Goal: Task Accomplishment & Management: Manage account settings

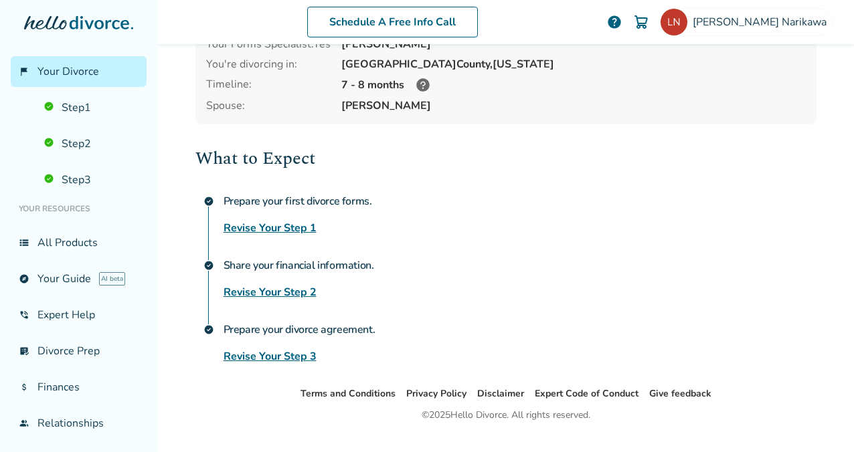
scroll to position [129, 0]
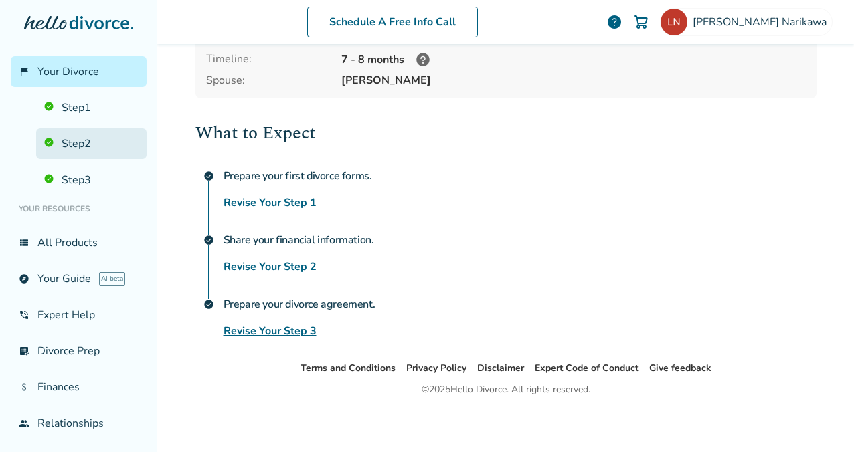
click at [90, 148] on link "Step 2" at bounding box center [91, 144] width 110 height 31
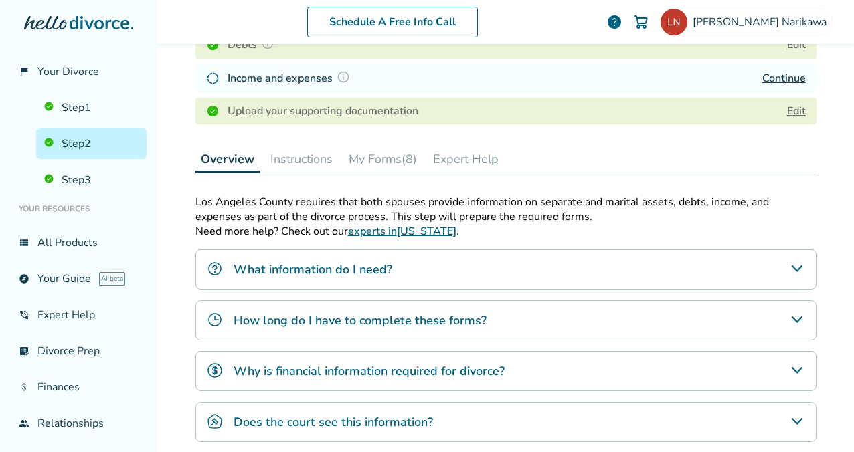
scroll to position [341, 0]
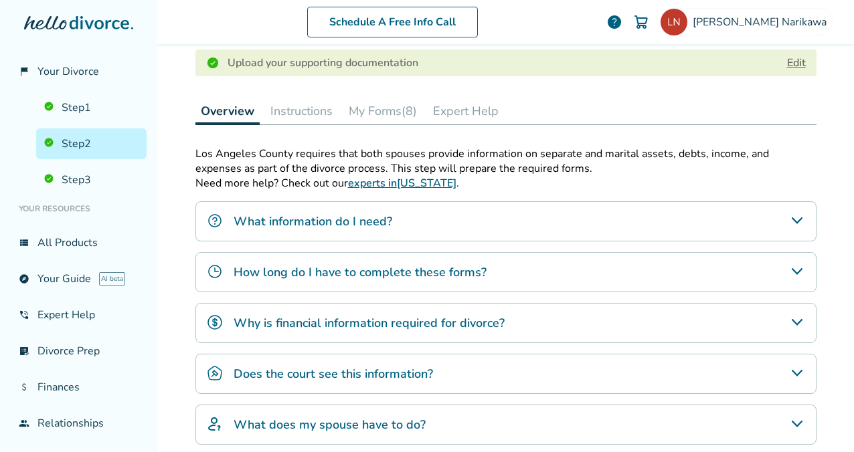
click at [388, 116] on button "My Forms (8)" at bounding box center [382, 111] width 79 height 27
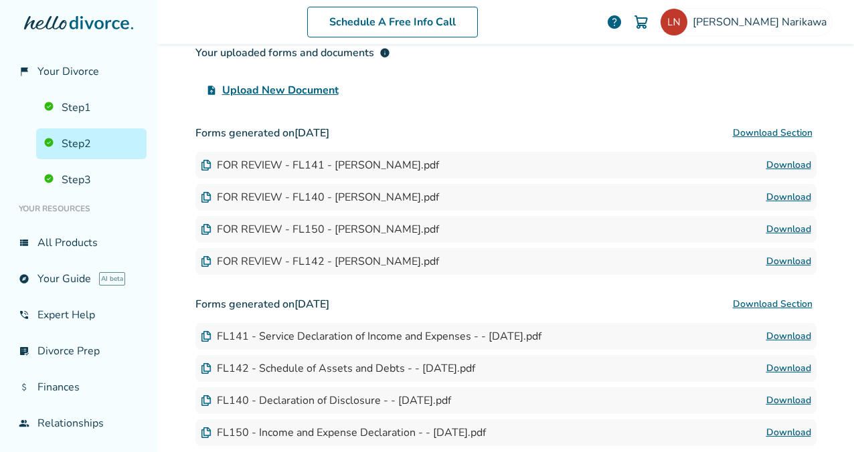
scroll to position [495, 0]
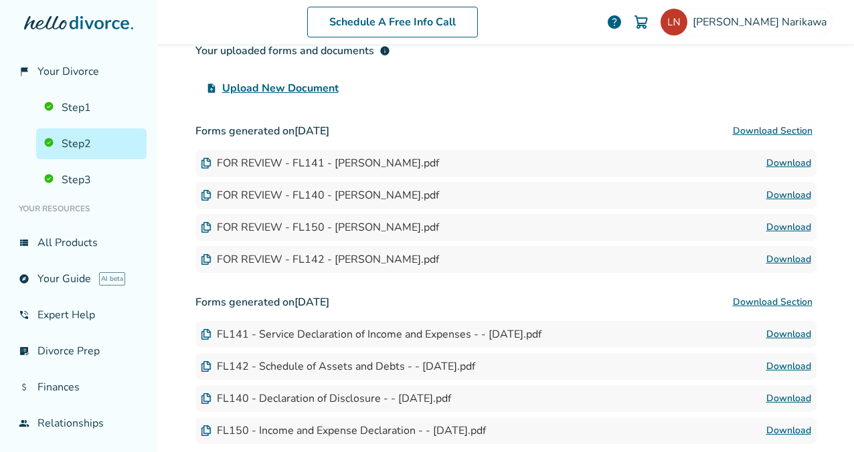
click at [780, 127] on button "Download Section" at bounding box center [773, 131] width 88 height 27
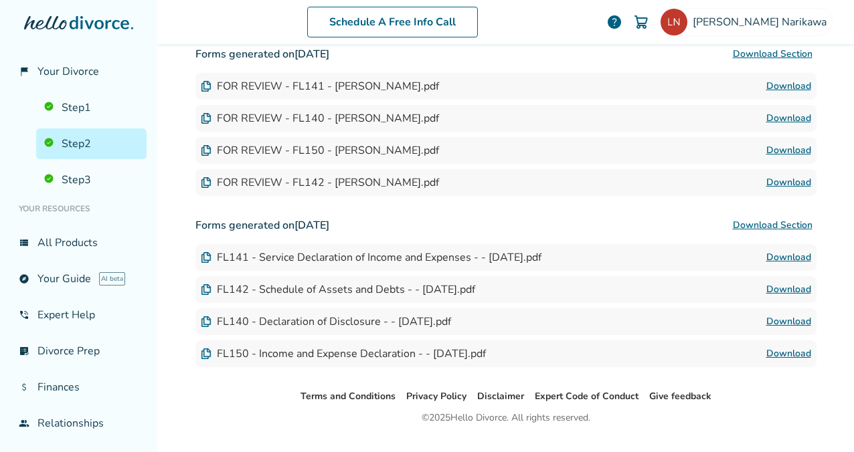
scroll to position [601, 0]
